Goal: Check status: Check status

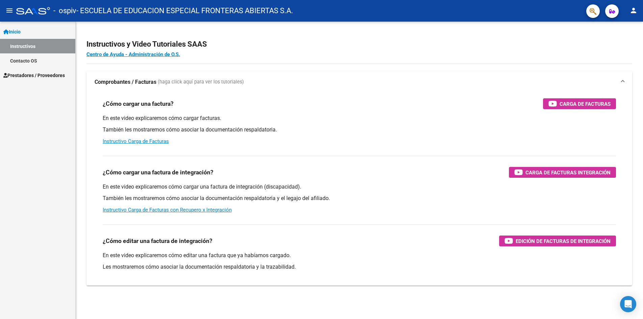
click at [28, 74] on span "Prestadores / Proveedores" at bounding box center [33, 75] width 61 height 7
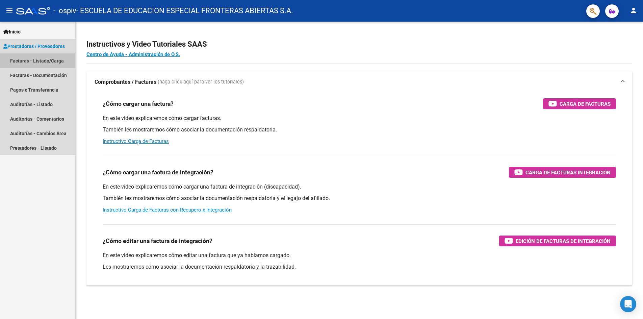
click at [21, 58] on link "Facturas - Listado/Carga" at bounding box center [37, 60] width 75 height 15
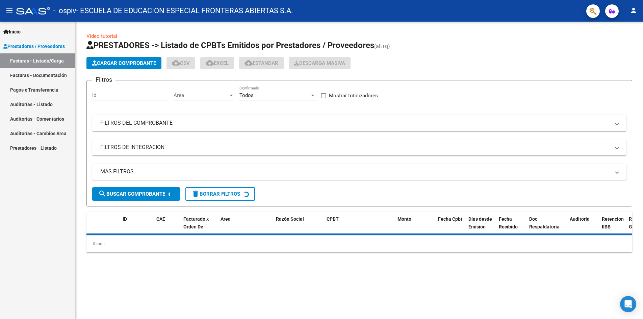
click at [26, 90] on link "Pagos x Transferencia" at bounding box center [37, 89] width 75 height 15
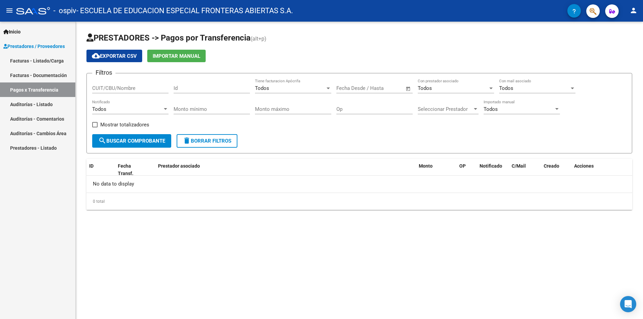
click at [475, 109] on div at bounding box center [475, 109] width 3 height 2
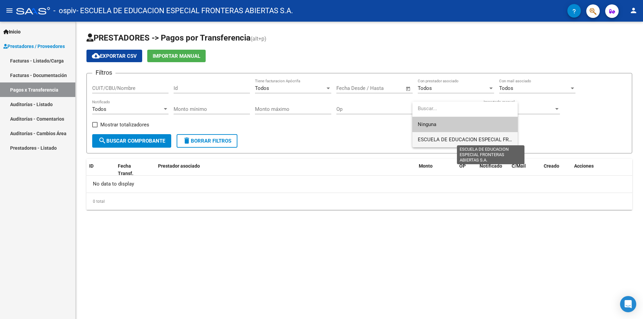
click at [468, 137] on span "ESCUELA DE EDUCACION ESPECIAL FRONTERAS ABIERTAS S.A." at bounding box center [492, 140] width 148 height 6
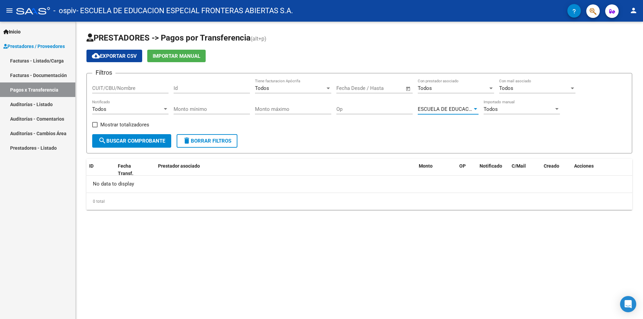
click at [140, 138] on span "search Buscar Comprobante" at bounding box center [131, 141] width 67 height 6
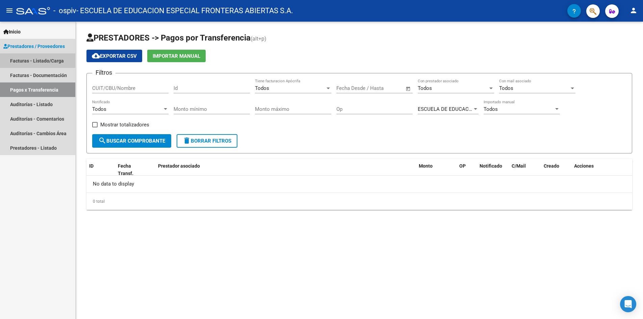
click at [47, 58] on link "Facturas - Listado/Carga" at bounding box center [37, 60] width 75 height 15
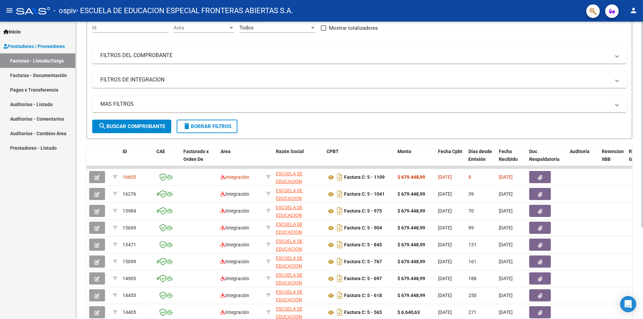
scroll to position [101, 0]
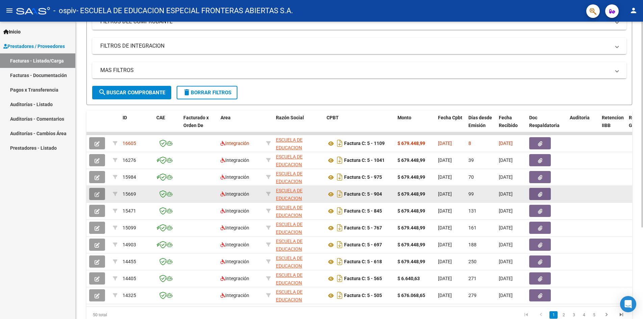
click at [100, 196] on button "button" at bounding box center [97, 194] width 16 height 12
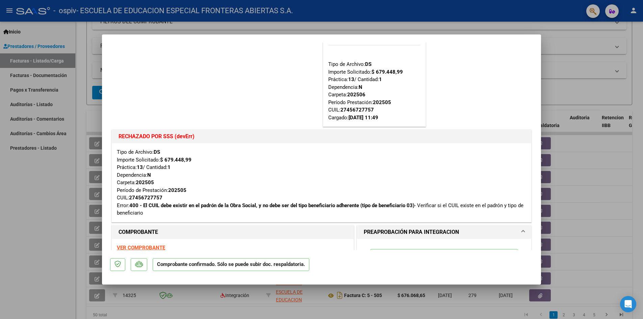
scroll to position [0, 0]
